Goal: Transaction & Acquisition: Purchase product/service

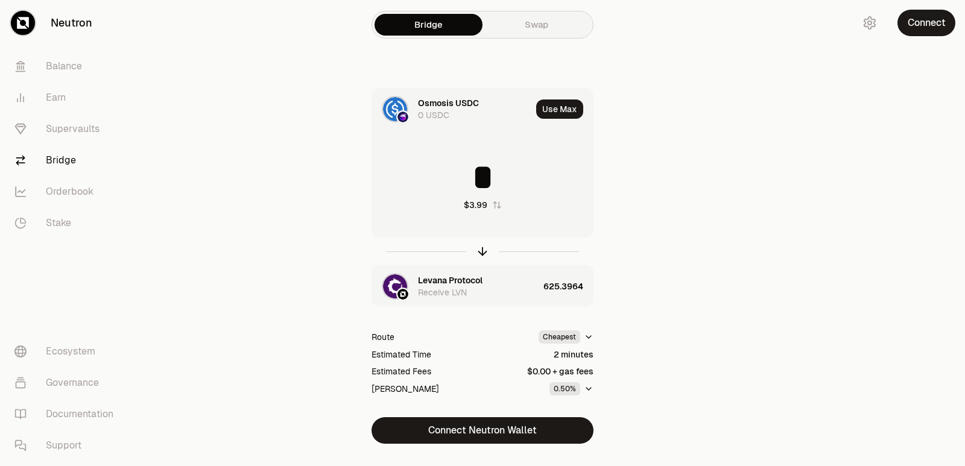
click at [481, 252] on icon "button" at bounding box center [483, 254] width 8 height 4
drag, startPoint x: 480, startPoint y: 252, endPoint x: 475, endPoint y: 256, distance: 6.8
click at [481, 252] on icon "button" at bounding box center [482, 251] width 13 height 13
click at [485, 242] on div at bounding box center [483, 252] width 222 height 28
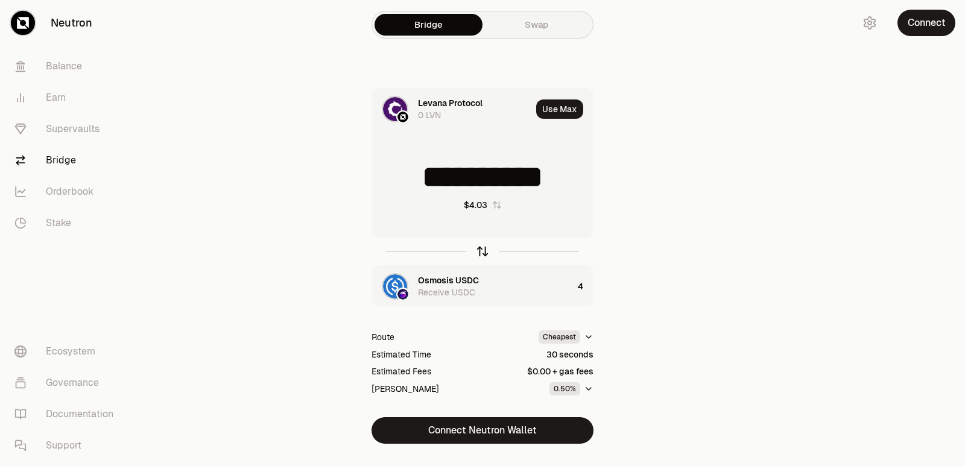
click at [479, 252] on icon "button" at bounding box center [482, 251] width 13 height 13
type input "*"
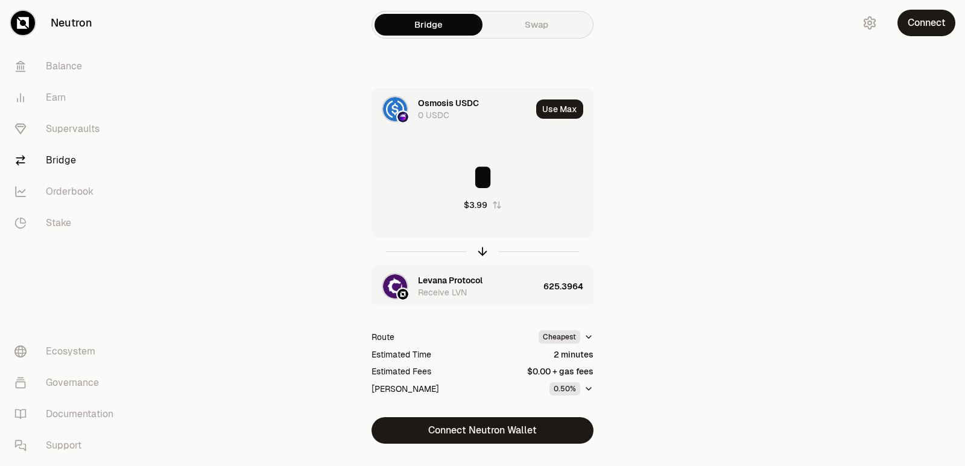
click at [443, 274] on div "Levana Protocol Receive LVN" at bounding box center [455, 286] width 166 height 41
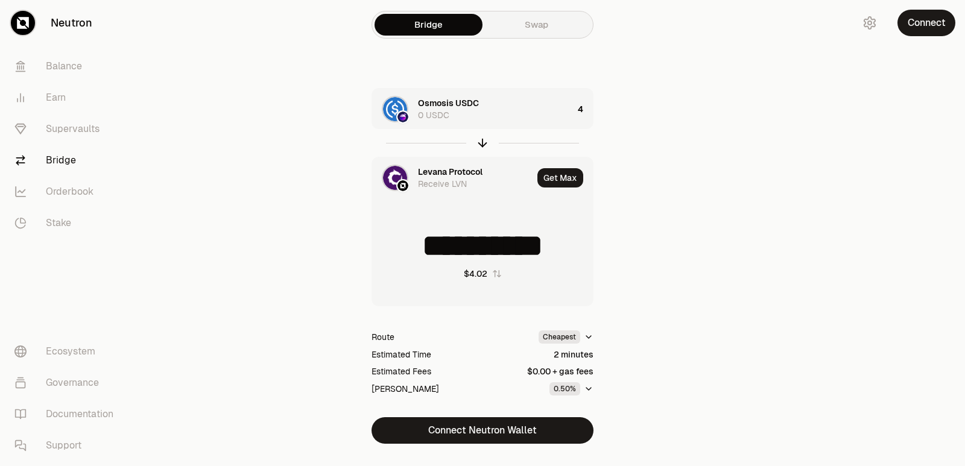
click at [447, 169] on div "Levana Protocol" at bounding box center [450, 172] width 65 height 12
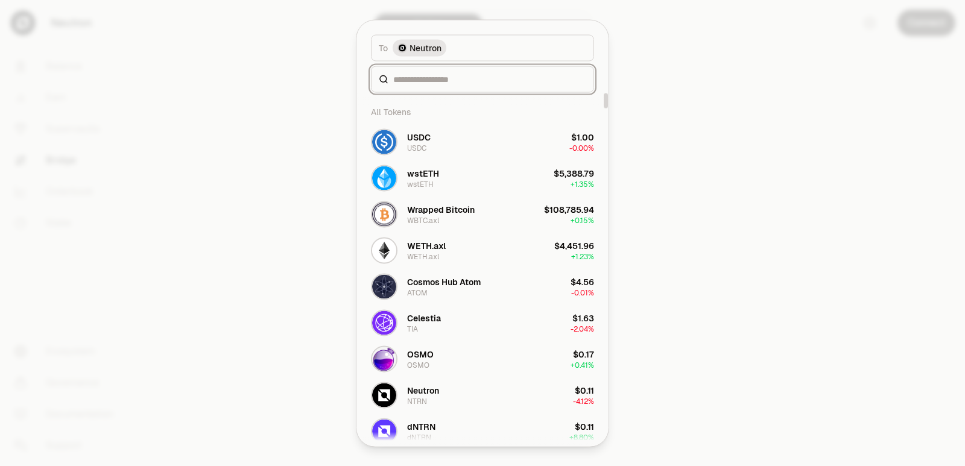
click at [422, 79] on input at bounding box center [489, 79] width 193 height 12
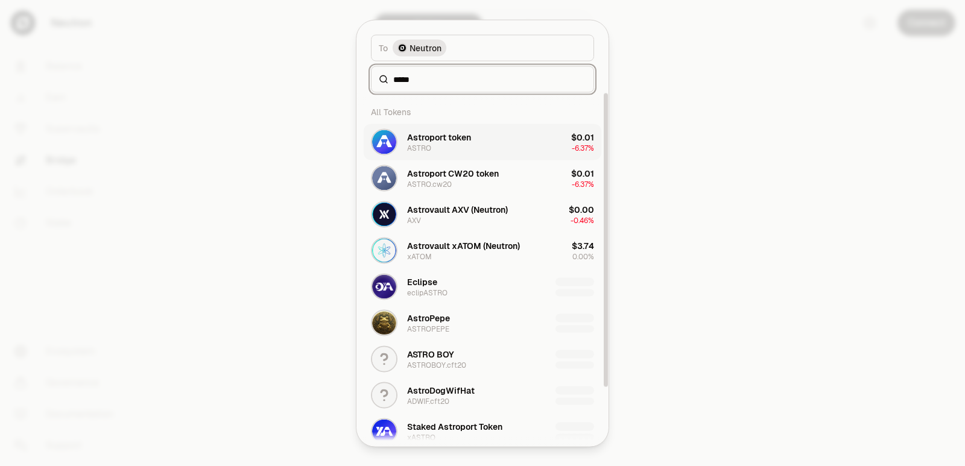
type input "*****"
click at [457, 143] on div "Astroport token ASTRO" at bounding box center [439, 142] width 64 height 22
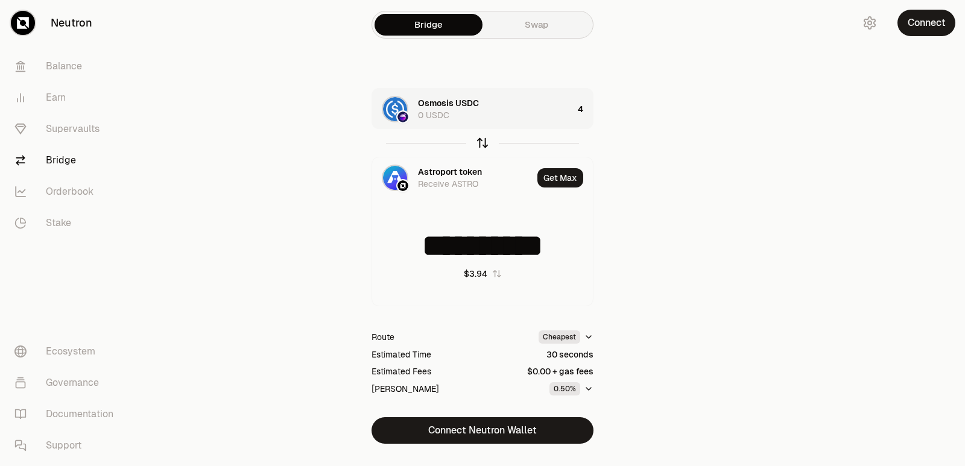
click at [485, 144] on icon "button" at bounding box center [482, 142] width 13 height 13
click at [481, 148] on icon "button" at bounding box center [482, 142] width 13 height 13
type input "*"
click at [580, 107] on div "689.6624" at bounding box center [567, 109] width 49 height 41
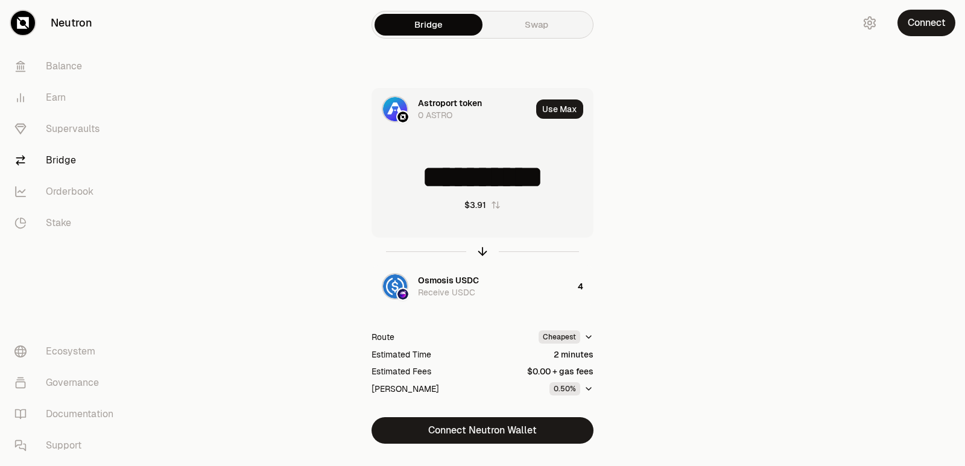
scroll to position [2, 0]
drag, startPoint x: 577, startPoint y: 186, endPoint x: 408, endPoint y: 186, distance: 168.9
click at [408, 186] on input "**********" at bounding box center [482, 177] width 221 height 36
type input "***"
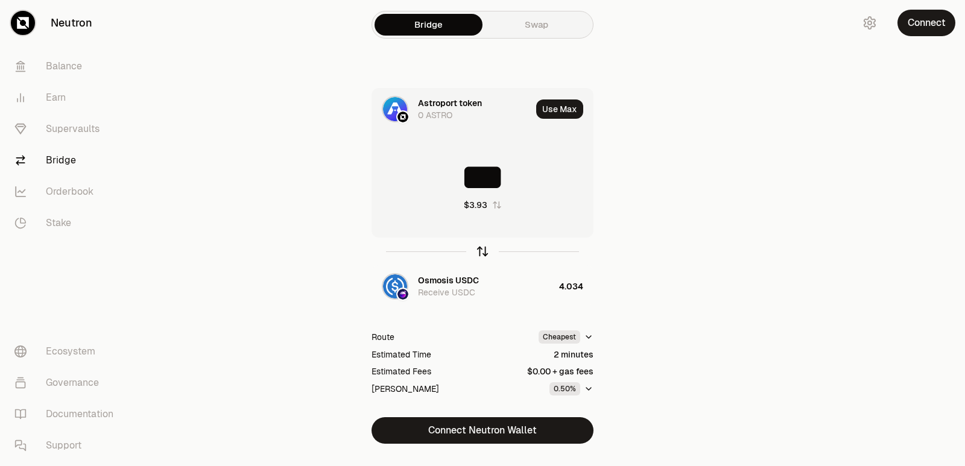
click at [483, 250] on icon "button" at bounding box center [483, 252] width 0 height 8
click at [472, 166] on input at bounding box center [482, 177] width 221 height 36
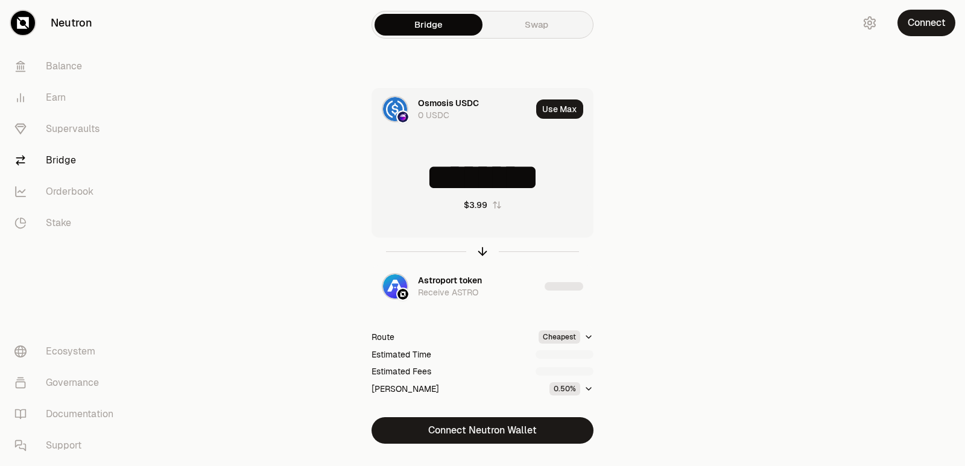
click at [472, 166] on input "********" at bounding box center [482, 177] width 221 height 36
type input "*"
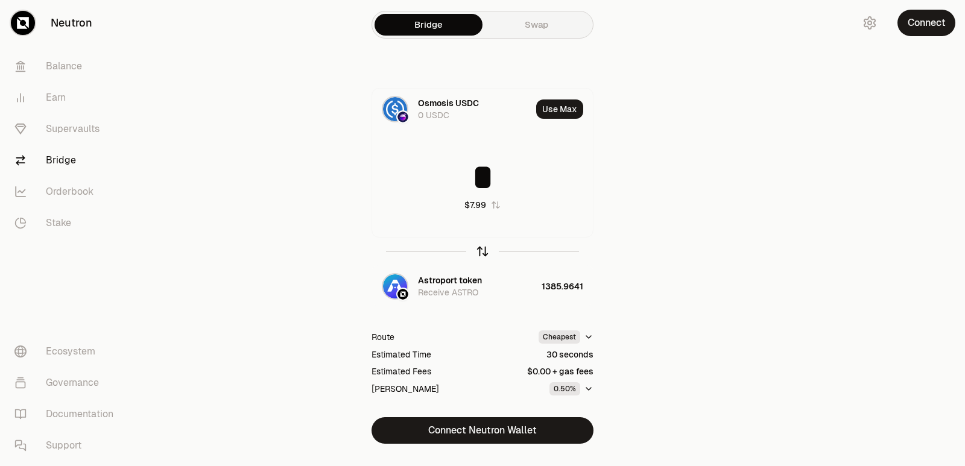
type input "*"
click at [479, 248] on icon "button" at bounding box center [482, 251] width 13 height 13
click at [445, 183] on input "**********" at bounding box center [482, 177] width 221 height 36
type input "****"
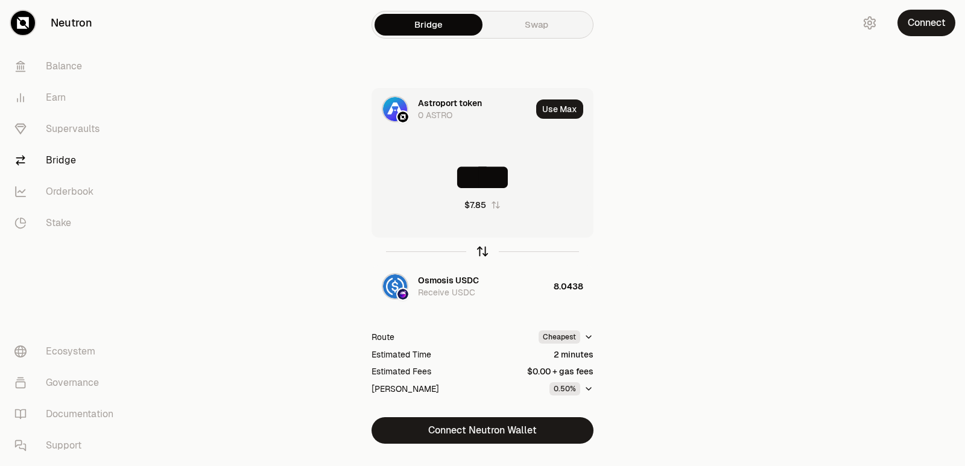
click at [479, 249] on icon "button" at bounding box center [482, 251] width 13 height 13
click at [475, 176] on input at bounding box center [482, 177] width 221 height 36
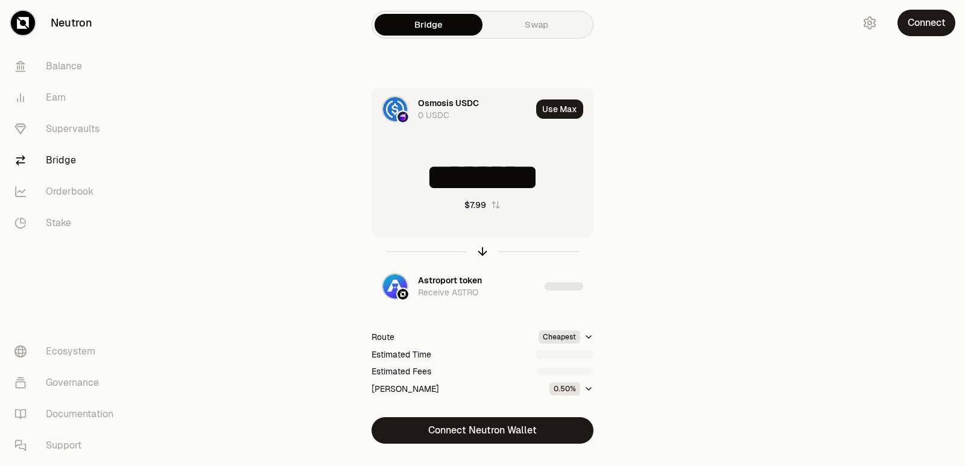
click at [475, 176] on input "********" at bounding box center [482, 177] width 221 height 36
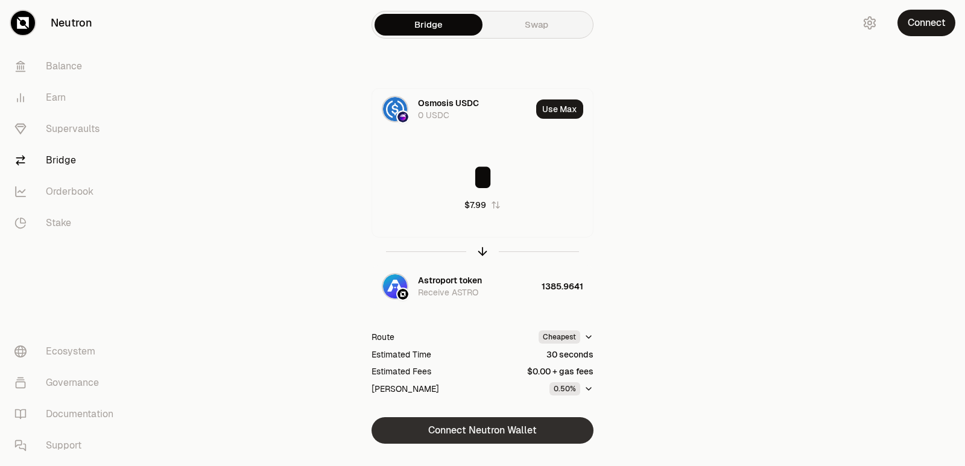
type input "*"
click at [497, 434] on button "Connect Neutron Wallet" at bounding box center [483, 430] width 222 height 27
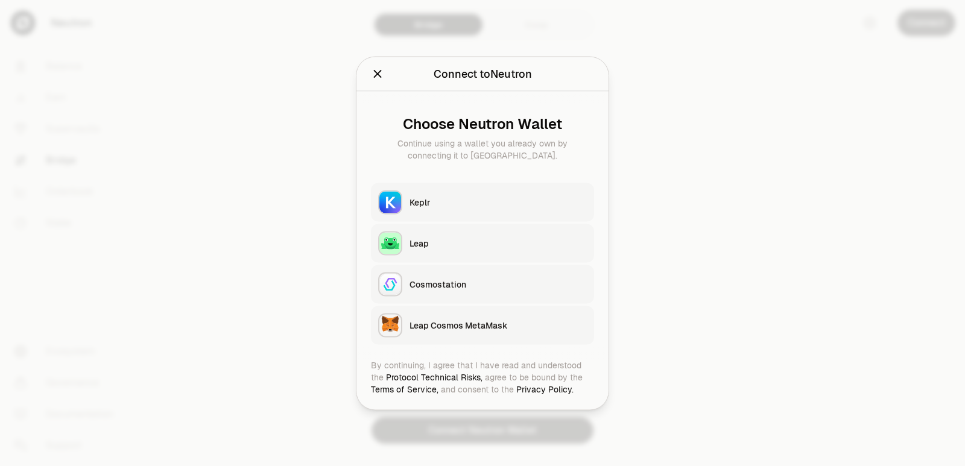
click at [448, 204] on div "Keplr" at bounding box center [498, 202] width 177 height 12
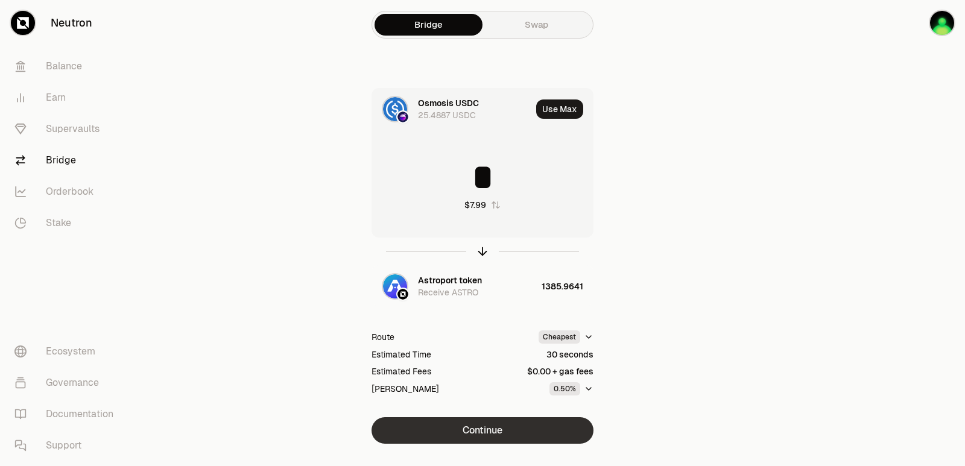
click at [487, 425] on button "Continue" at bounding box center [483, 430] width 222 height 27
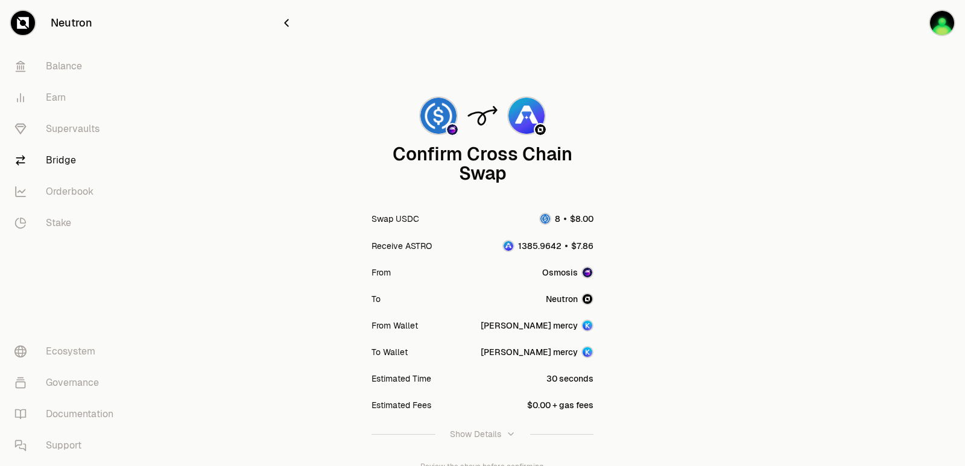
scroll to position [100, 0]
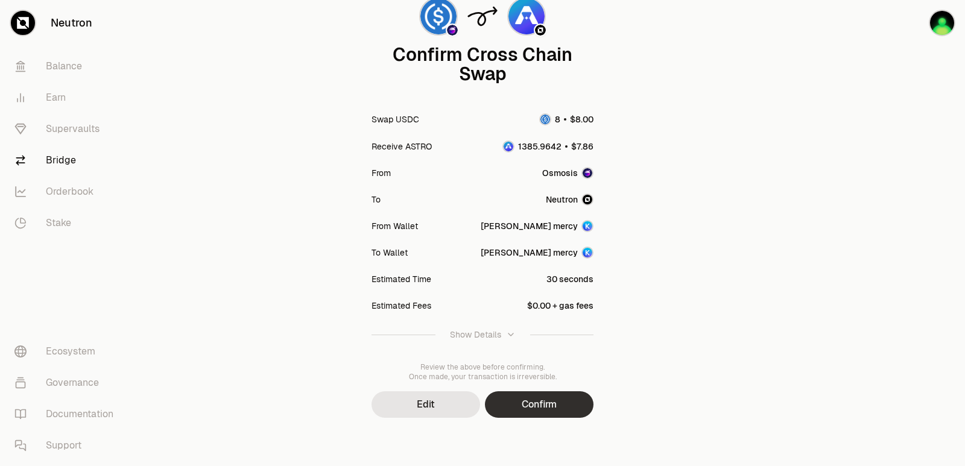
click at [505, 402] on button "Confirm" at bounding box center [539, 404] width 109 height 27
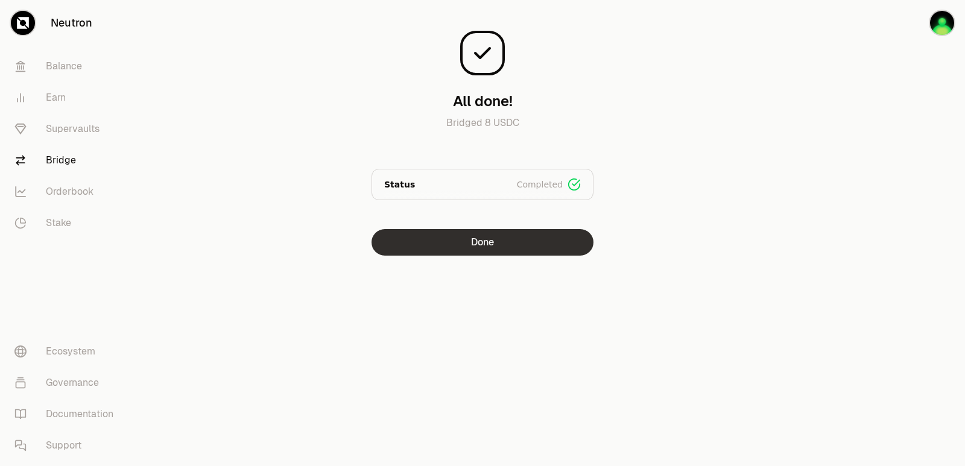
click at [506, 229] on div "All done! Bridged 8 USDC Status Completed Signed Broadcasted Bridged Done" at bounding box center [482, 133] width 405 height 246
click at [506, 244] on button "Done" at bounding box center [483, 242] width 222 height 27
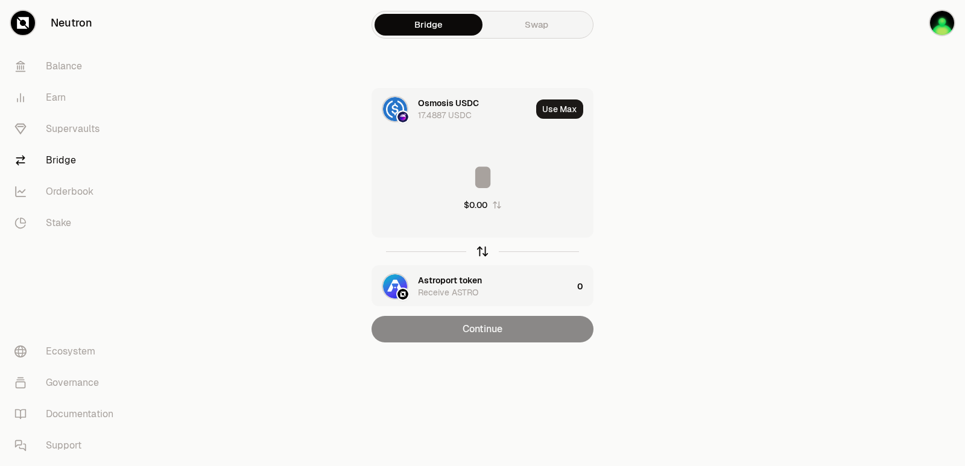
click at [482, 253] on icon "button" at bounding box center [482, 251] width 13 height 13
click at [564, 105] on button "Use Max" at bounding box center [559, 109] width 47 height 19
type input "**********"
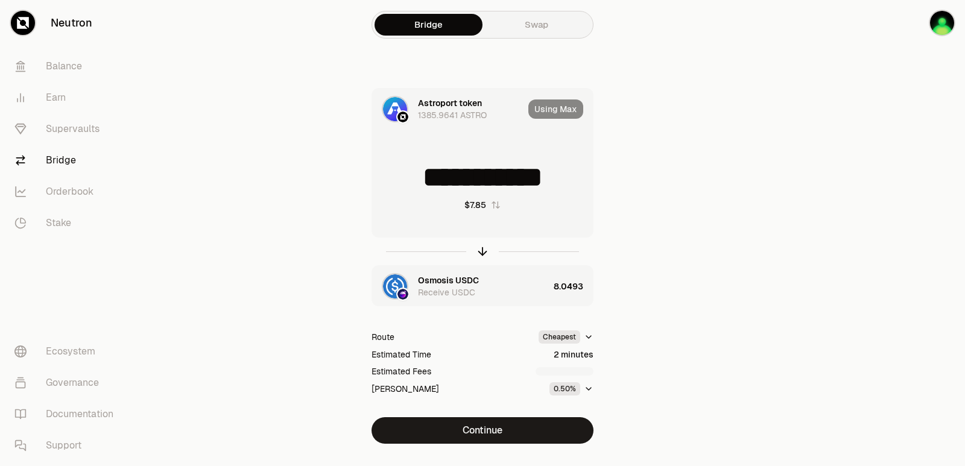
scroll to position [26, 0]
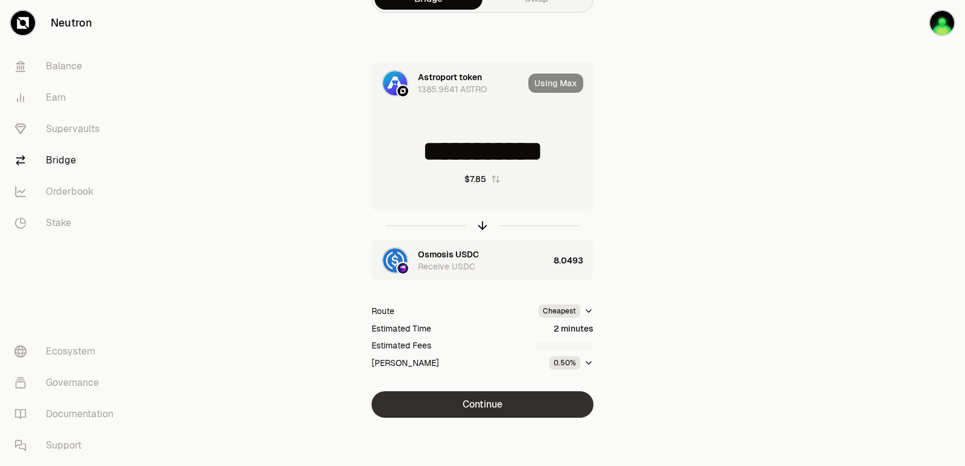
click at [474, 415] on button "Continue" at bounding box center [483, 404] width 222 height 27
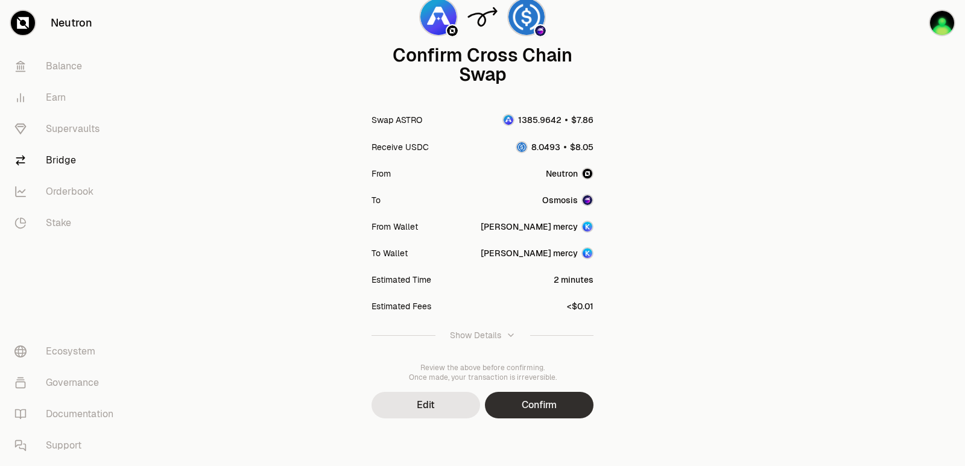
scroll to position [100, 0]
click at [515, 397] on button "Confirm" at bounding box center [539, 404] width 109 height 27
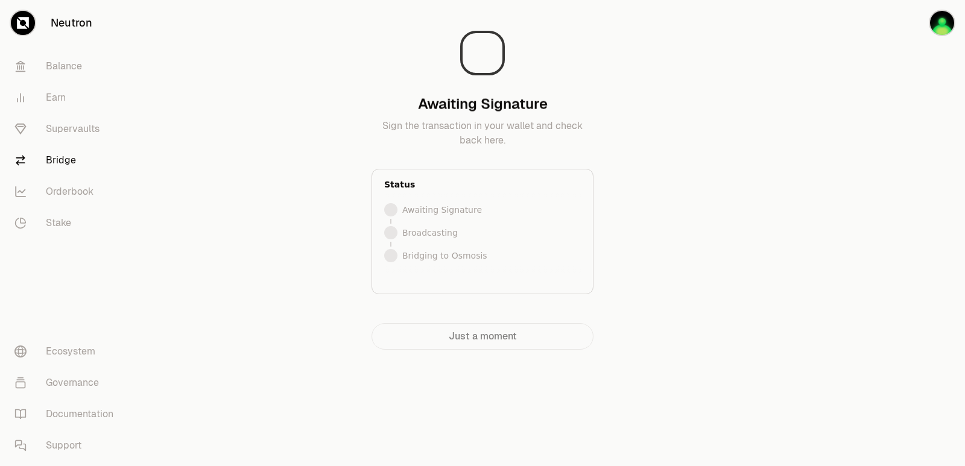
scroll to position [0, 0]
click at [855, 279] on div at bounding box center [897, 199] width 135 height 398
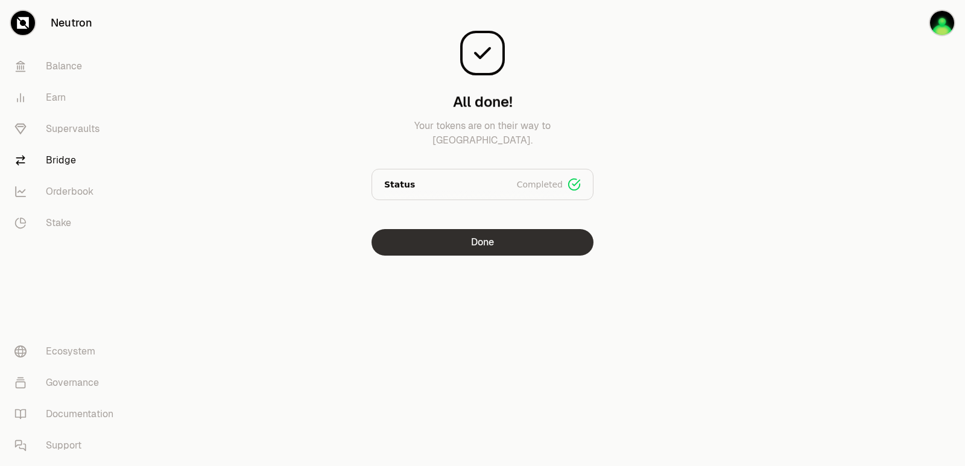
click at [504, 241] on button "Done" at bounding box center [483, 242] width 222 height 27
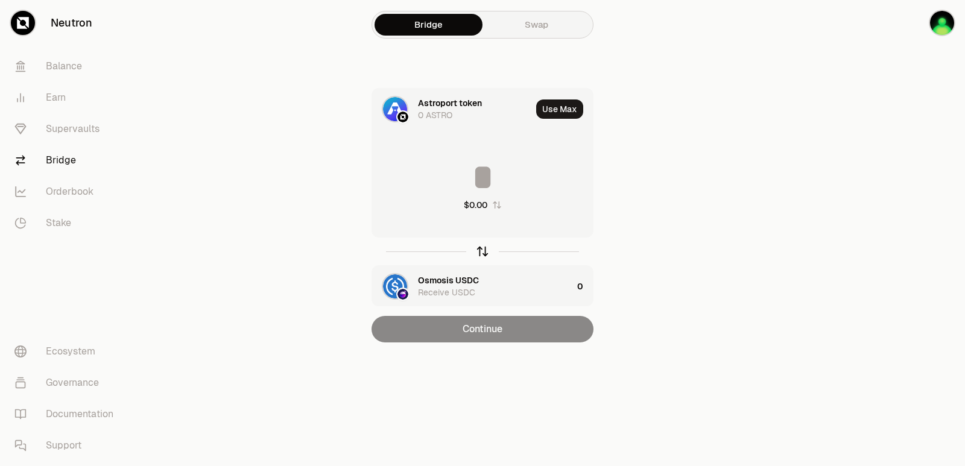
click at [484, 250] on icon "button" at bounding box center [482, 251] width 13 height 13
click at [429, 154] on div "$0.00" at bounding box center [482, 185] width 221 height 106
click at [431, 182] on input at bounding box center [482, 177] width 221 height 36
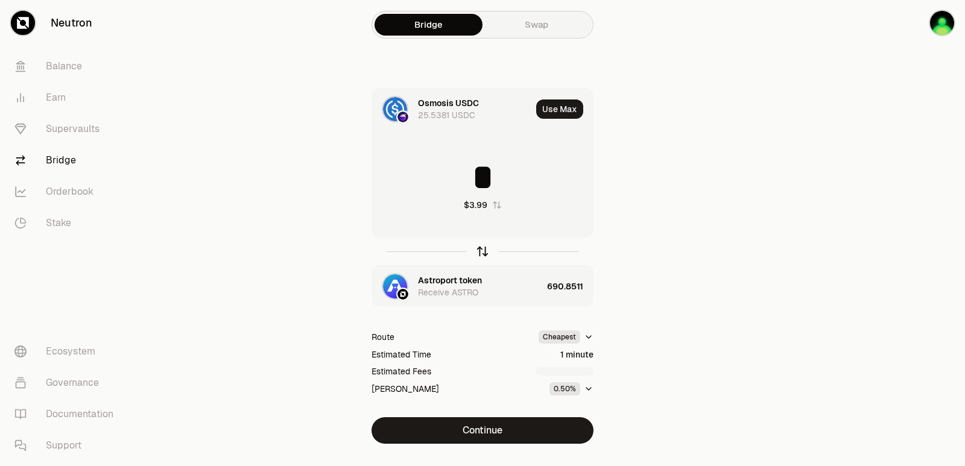
click at [486, 249] on icon "button" at bounding box center [482, 251] width 13 height 13
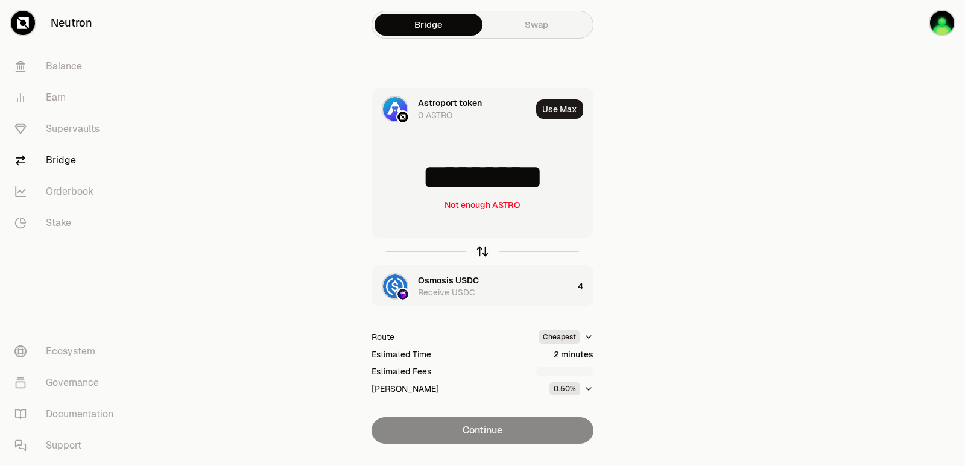
click at [486, 249] on icon "button" at bounding box center [482, 251] width 13 height 13
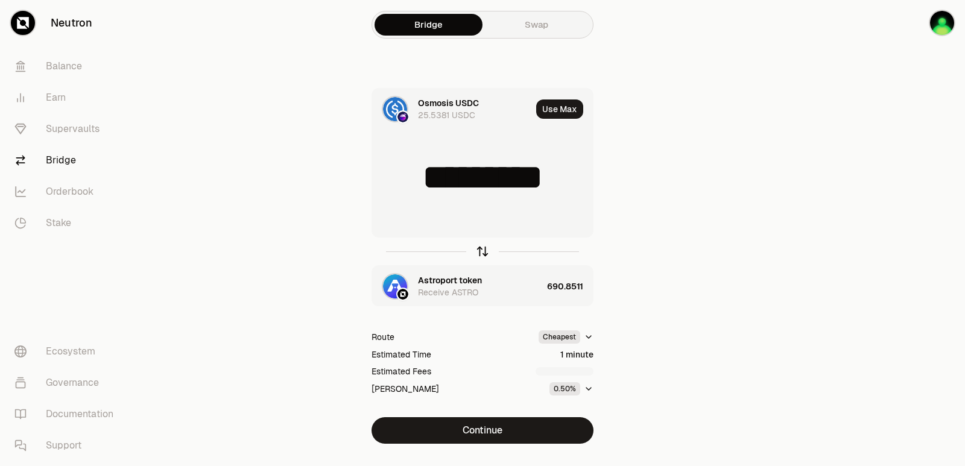
type input "*"
click at [438, 277] on div "Astroport token" at bounding box center [450, 280] width 64 height 12
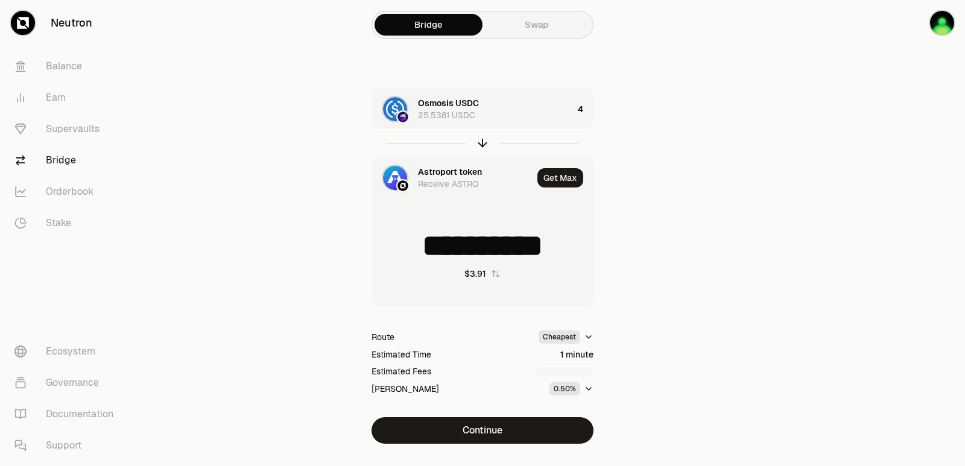
click at [452, 169] on div "Astroport token" at bounding box center [450, 172] width 64 height 12
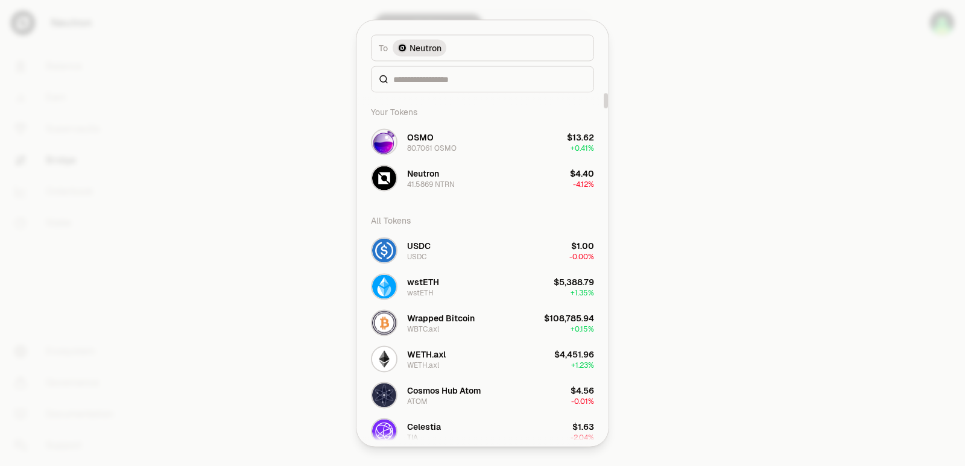
click at [431, 72] on div at bounding box center [482, 79] width 223 height 27
click at [430, 81] on input at bounding box center [489, 79] width 193 height 12
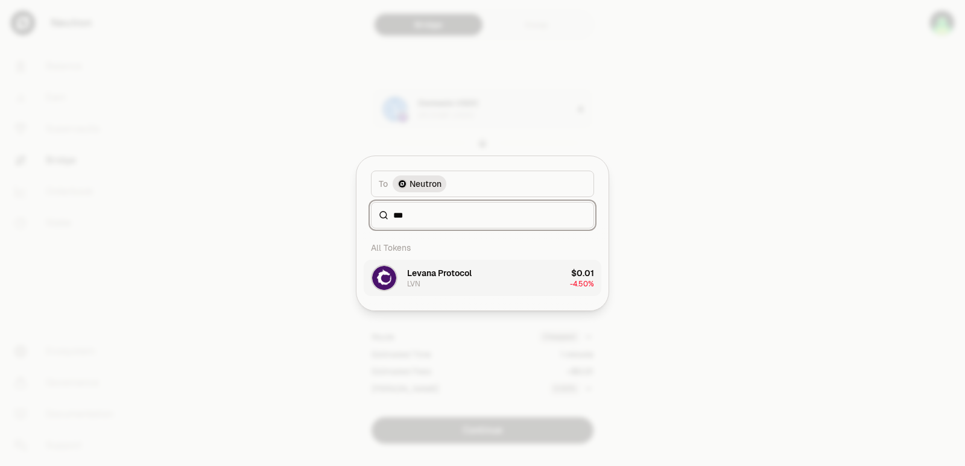
type input "***"
click at [501, 281] on button "Levana Protocol LVN $0.01 -4.50%" at bounding box center [483, 278] width 238 height 36
type input "**********"
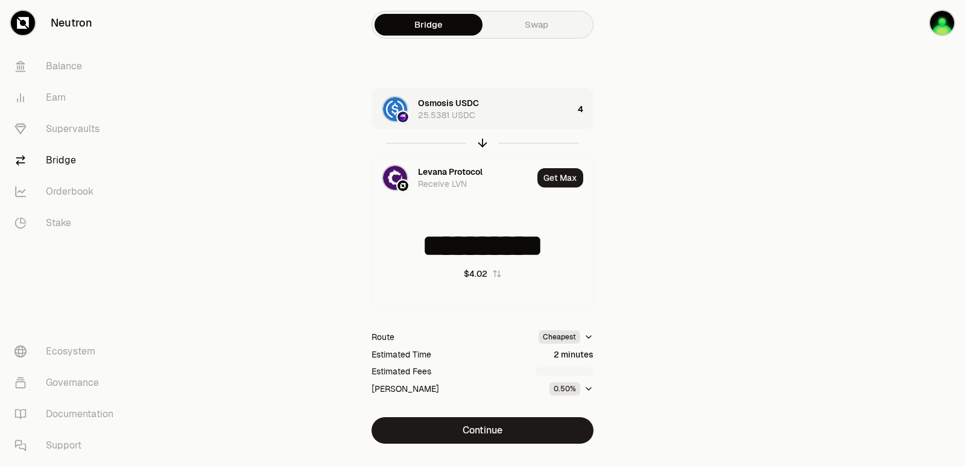
click at [587, 106] on div "4" at bounding box center [585, 109] width 15 height 41
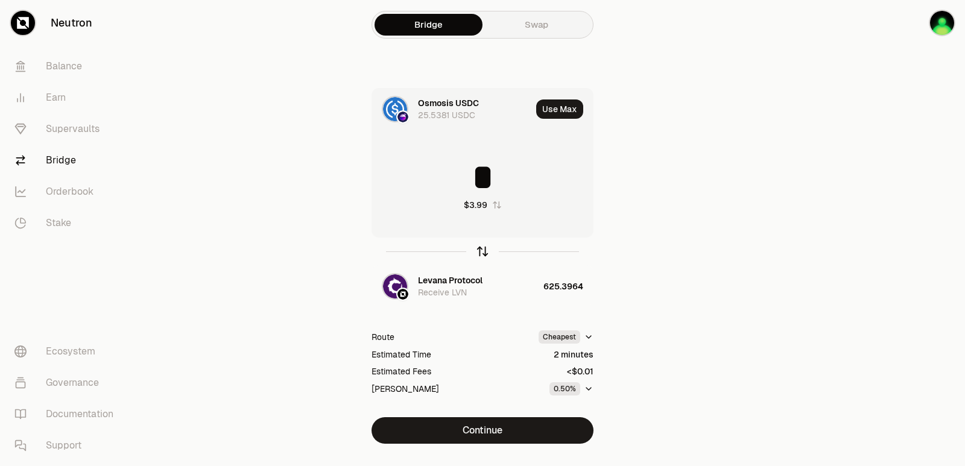
click at [485, 251] on icon "button" at bounding box center [482, 251] width 13 height 13
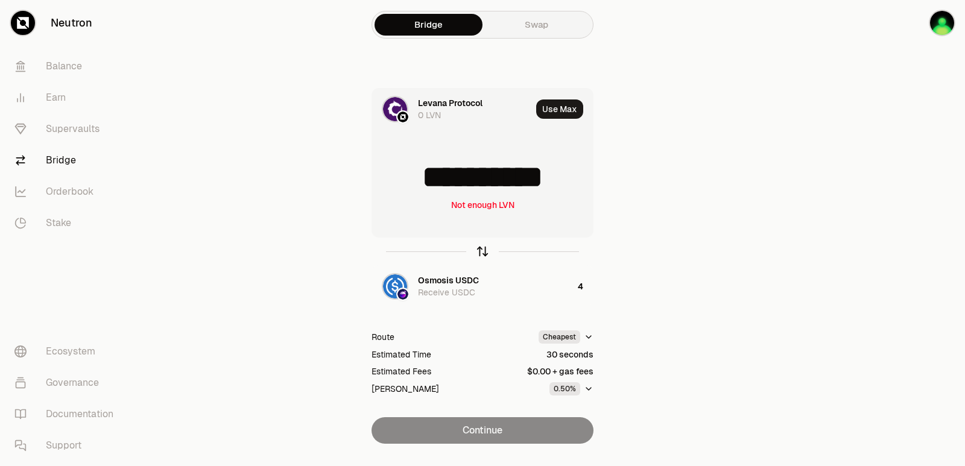
click at [485, 251] on icon "button" at bounding box center [482, 251] width 13 height 13
type input "*"
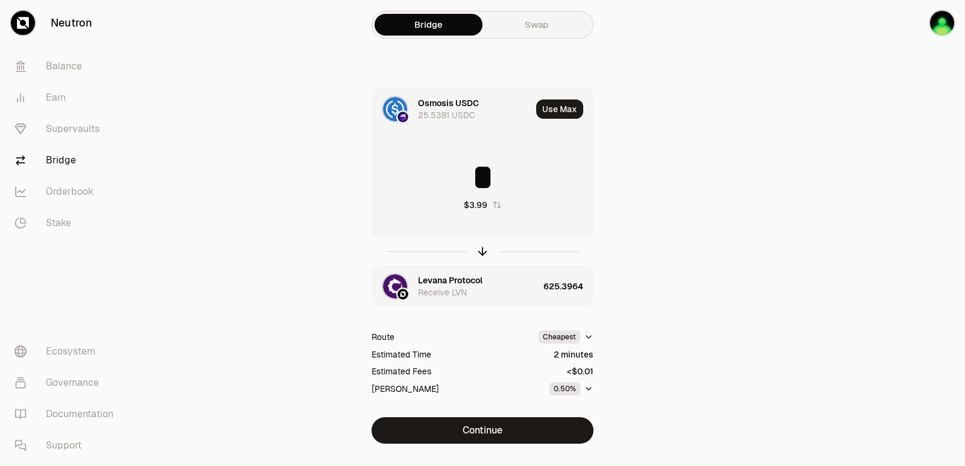
click at [443, 285] on div "Levana Protocol" at bounding box center [450, 280] width 65 height 12
